Goal: Browse casually

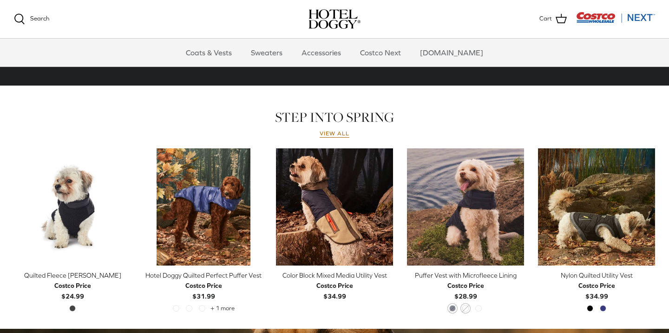
scroll to position [361, 0]
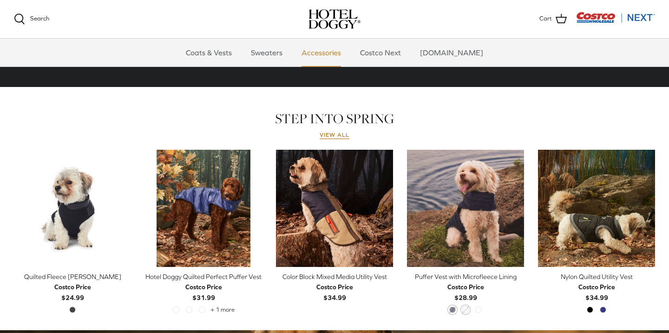
click at [328, 55] on link "Accessories" at bounding box center [321, 53] width 56 height 28
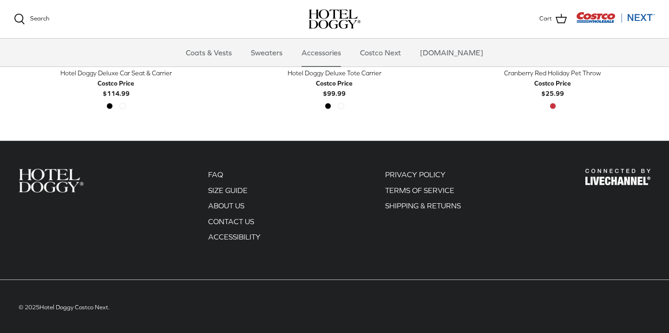
scroll to position [427, 0]
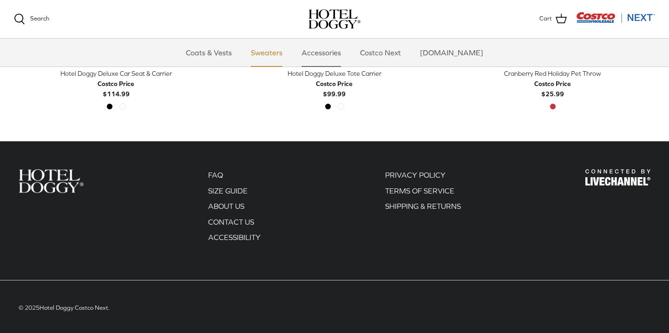
click at [285, 52] on link "Sweaters" at bounding box center [266, 53] width 48 height 28
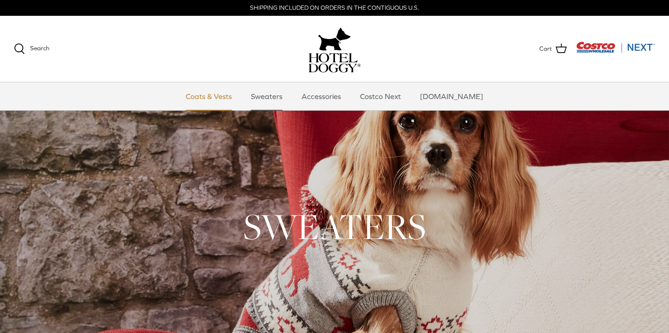
click at [227, 96] on link "Coats & Vests" at bounding box center [208, 96] width 63 height 28
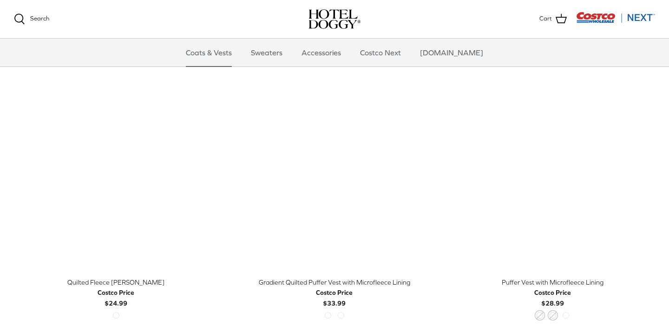
scroll to position [1325, 0]
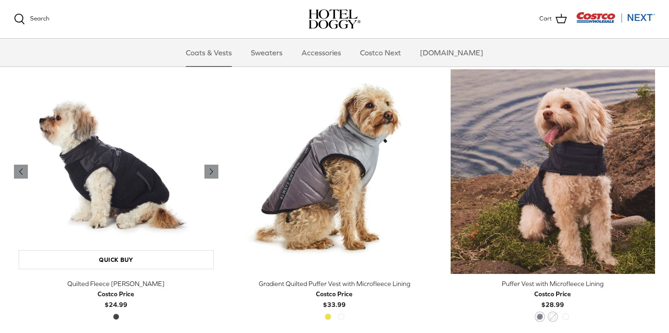
click at [133, 164] on img "Quilted Fleece Melton Vest" at bounding box center [116, 171] width 204 height 204
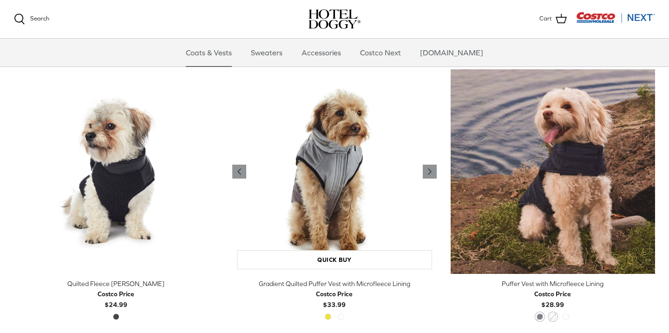
click at [315, 158] on img "Gradient Quilted Puffer Vest with Microfleece Lining" at bounding box center [334, 171] width 204 height 204
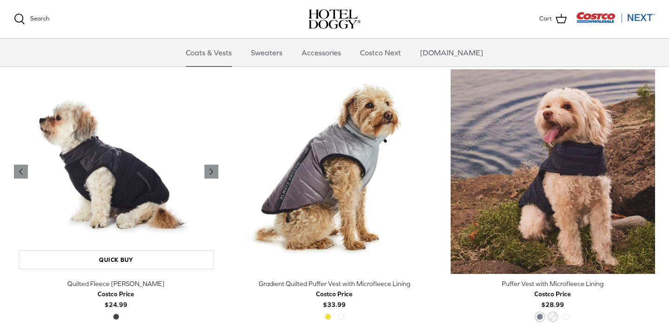
click at [214, 98] on img "Quilted Fleece Melton Vest" at bounding box center [116, 171] width 204 height 204
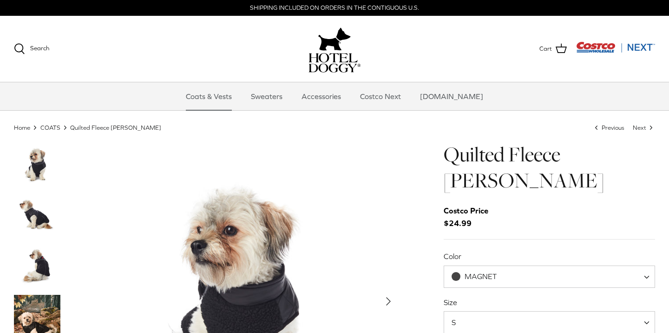
click at [378, 205] on img "Show Gallery" at bounding box center [239, 301] width 320 height 320
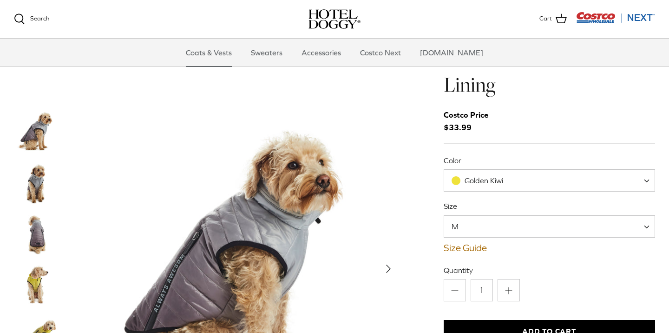
scroll to position [28, 0]
click at [452, 176] on span at bounding box center [455, 179] width 9 height 9
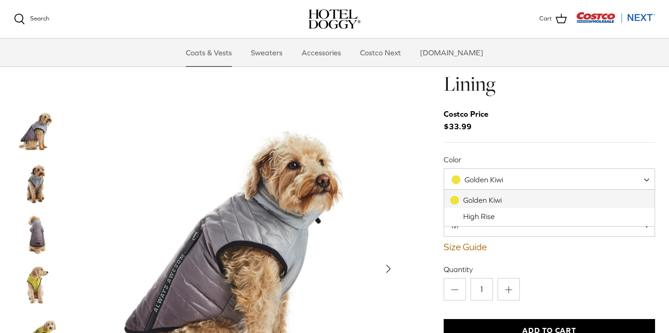
click at [453, 178] on span at bounding box center [455, 179] width 9 height 9
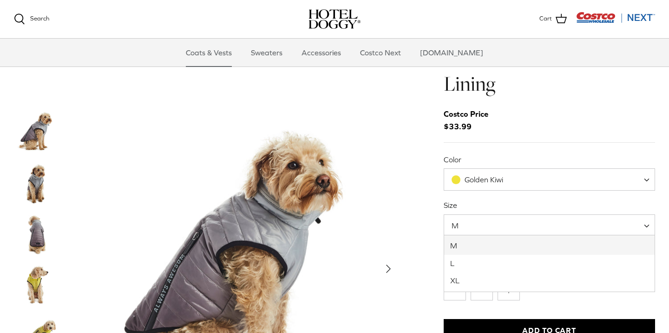
click at [647, 223] on span at bounding box center [649, 225] width 9 height 22
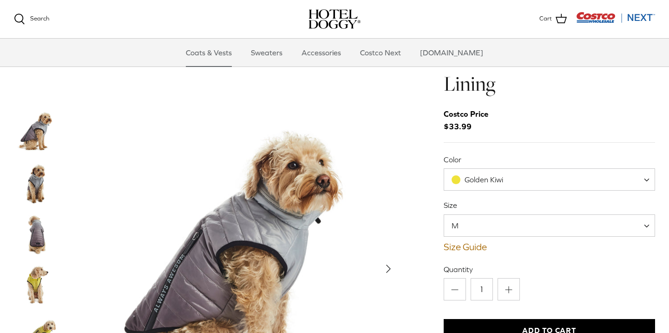
click at [365, 248] on img "Show Gallery" at bounding box center [239, 269] width 320 height 320
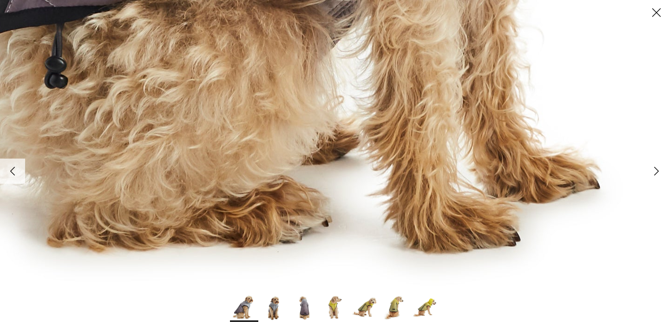
click at [334, 310] on img at bounding box center [334, 307] width 28 height 28
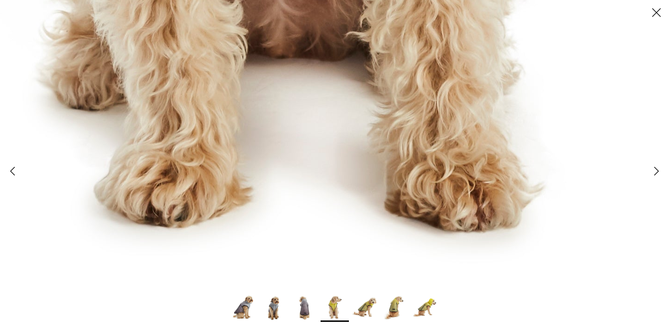
scroll to position [0, 0]
